Goal: Task Accomplishment & Management: Use online tool/utility

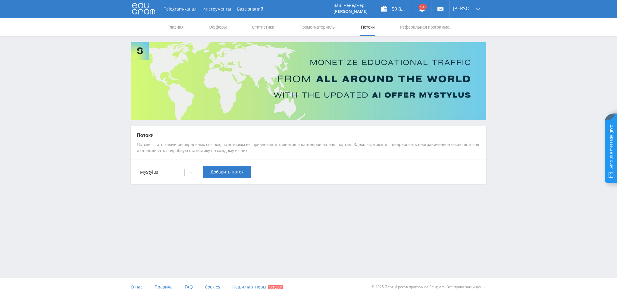
click at [171, 171] on div at bounding box center [160, 172] width 41 height 6
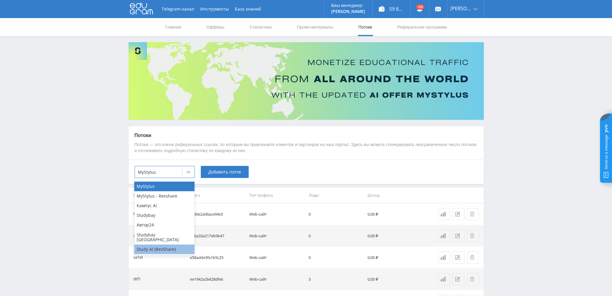
click at [155, 245] on div "Study AI (RevShare)" at bounding box center [164, 250] width 60 height 10
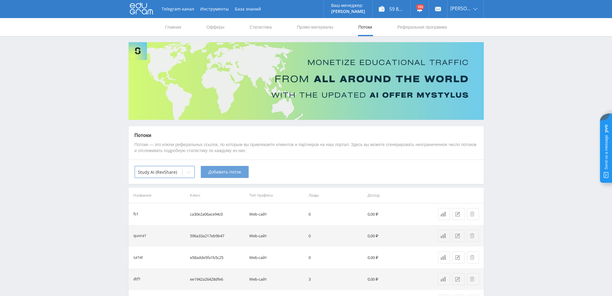
click at [231, 171] on span "Добавить поток" at bounding box center [224, 172] width 33 height 5
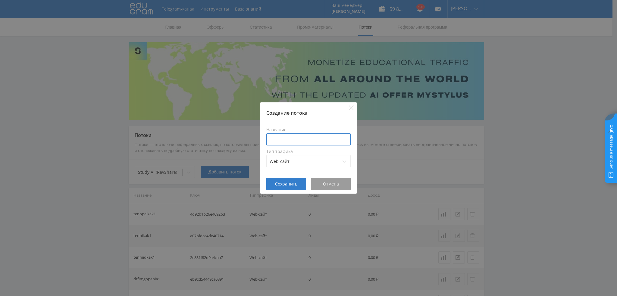
click at [297, 142] on input at bounding box center [308, 139] width 84 height 12
type input "dtfanime1"
click at [293, 182] on span "Сохранить" at bounding box center [286, 184] width 22 height 5
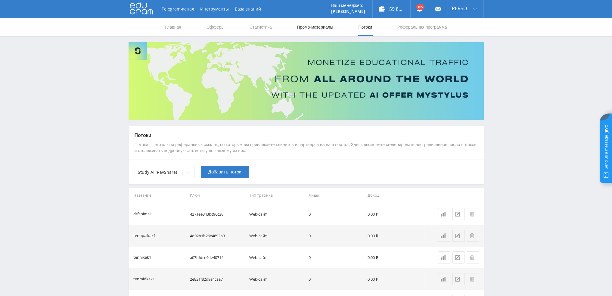
click at [319, 29] on link "Промо-материалы" at bounding box center [314, 27] width 37 height 18
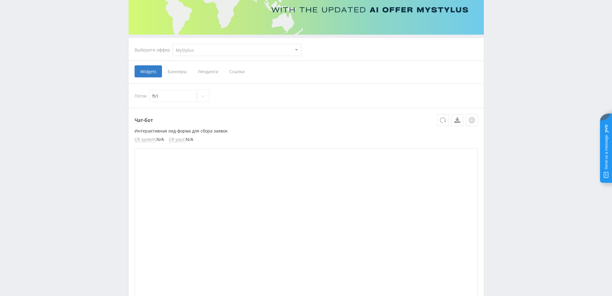
scroll to position [101, 0]
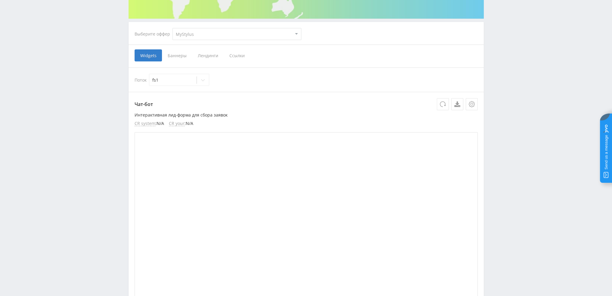
click at [252, 27] on div "Выберите оффер MyStylus MyStylus - Revshare Кампус AI Studybay Автор24 Studybay…" at bounding box center [218, 34] width 176 height 22
select select "376"
click at [173, 28] on select "MyStylus MyStylus - Revshare Кампус AI Studybay Автор24 Studybay Brazil Study A…" at bounding box center [237, 34] width 129 height 12
click at [225, 56] on span "Ссылки" at bounding box center [237, 55] width 27 height 12
click at [0, 0] on input "Ссылки" at bounding box center [0, 0] width 0 height 0
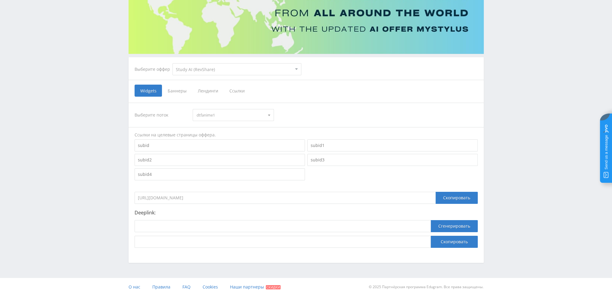
select select "376"
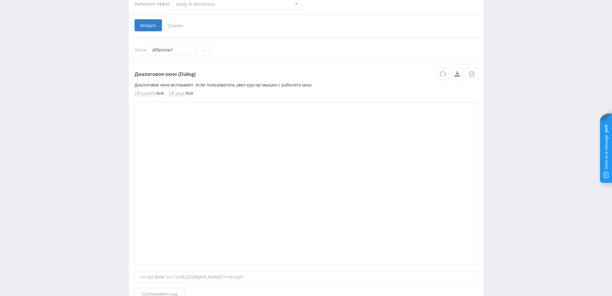
click at [176, 27] on span "Ссылки" at bounding box center [175, 25] width 27 height 12
click at [0, 0] on input "Ссылки" at bounding box center [0, 0] width 0 height 0
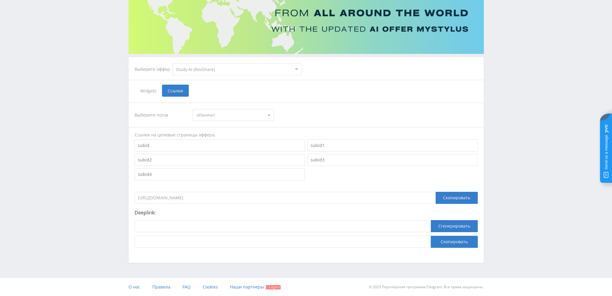
scroll to position [66, 0]
click at [179, 224] on input at bounding box center [283, 226] width 296 height 12
paste input "https://study24.ai/chat/midjourney_toe_bot"
type input "https://study24.ai/chat/midjourney_toe_bot"
click at [447, 228] on button "Сгенерировать" at bounding box center [454, 226] width 47 height 12
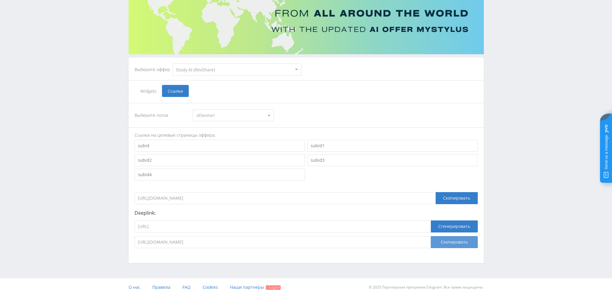
click at [448, 244] on button "Скопировать" at bounding box center [454, 242] width 47 height 12
click at [226, 197] on input "https://eduforms.org/?rid=427aee343bc96c28" at bounding box center [285, 198] width 301 height 12
click at [263, 221] on input "https://study24.ai/chat/midjourney_toe_bot" at bounding box center [283, 226] width 296 height 12
paste input "eduforms.org/?rid=427aee343bc96c28"
type input "https://eduforms.org/?rid=427aee343bc96c28"
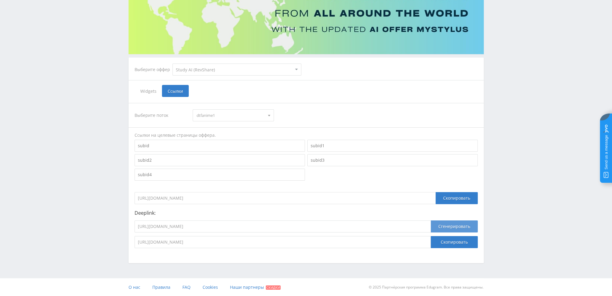
click at [459, 228] on button "Сгенерировать" at bounding box center [454, 226] width 47 height 12
click at [451, 238] on button "Скопировать" at bounding box center [454, 242] width 47 height 12
click at [244, 226] on input "https://eduforms.org/?rid=427aee343bc96c28" at bounding box center [283, 226] width 296 height 12
paste input "study24.ai/chat/dalle_3_toe_bot"
type input "https://study24.ai/chat/dalle_3_toe_bot"
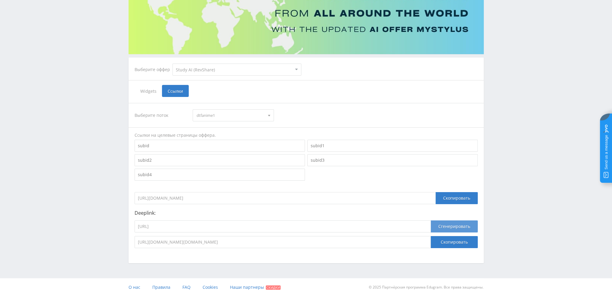
click at [448, 231] on button "Сгенерировать" at bounding box center [454, 226] width 47 height 12
click at [452, 245] on button "Скопировать" at bounding box center [454, 242] width 47 height 12
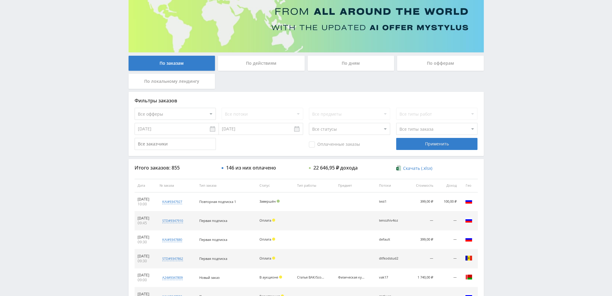
scroll to position [58, 0]
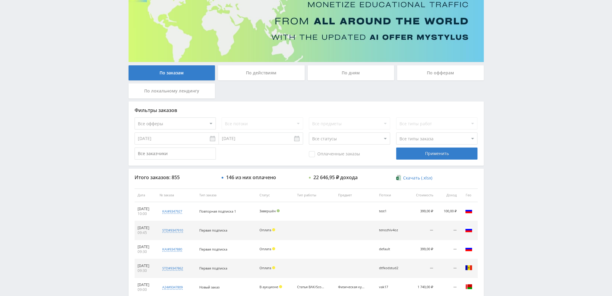
click at [354, 77] on div "По дням" at bounding box center [351, 72] width 87 height 15
click at [0, 0] on input "По дням" at bounding box center [0, 0] width 0 height 0
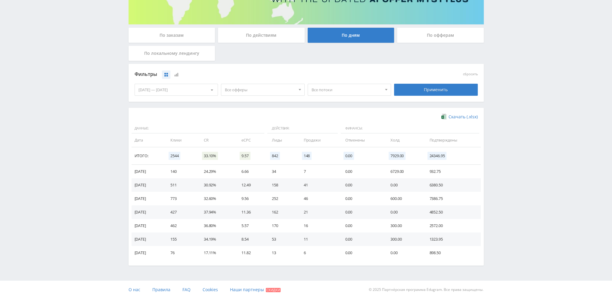
scroll to position [98, 0]
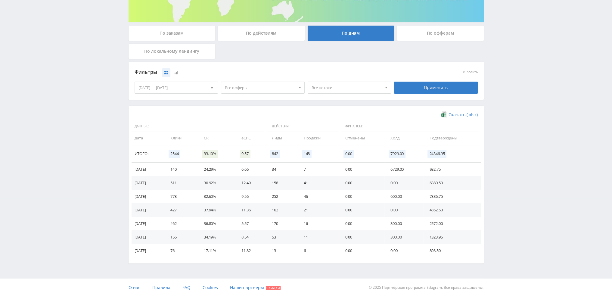
click at [288, 88] on span "Все офферы" at bounding box center [260, 87] width 70 height 11
click at [244, 149] on button "Study AI (RevShare)" at bounding box center [262, 150] width 83 height 8
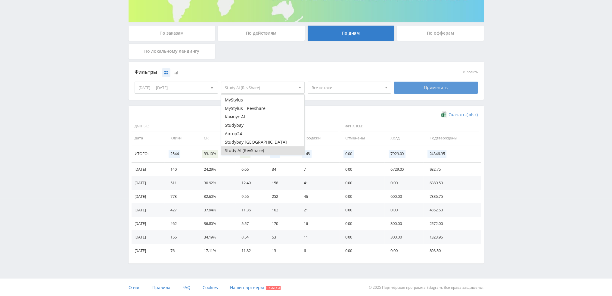
click at [430, 82] on div "Применить" at bounding box center [436, 88] width 84 height 12
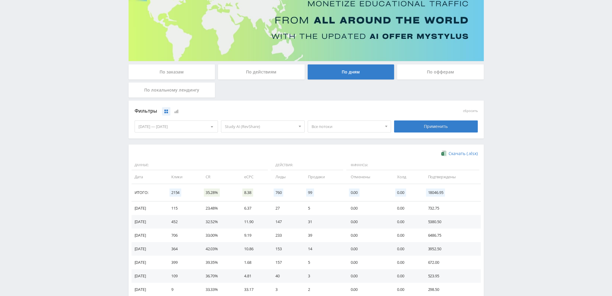
scroll to position [98, 0]
